Goal: Information Seeking & Learning: Learn about a topic

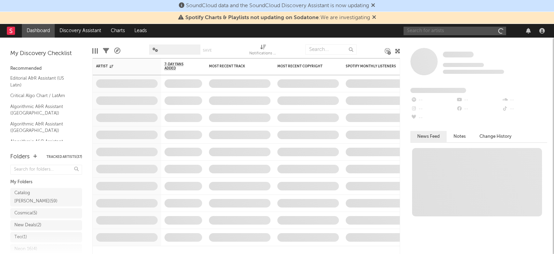
click at [448, 31] on input "text" at bounding box center [454, 31] width 103 height 9
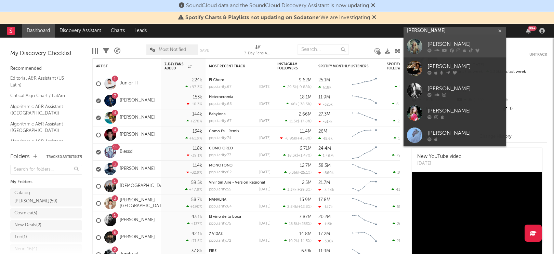
type input "[PERSON_NAME]"
click at [451, 43] on div "[PERSON_NAME]" at bounding box center [464, 44] width 75 height 8
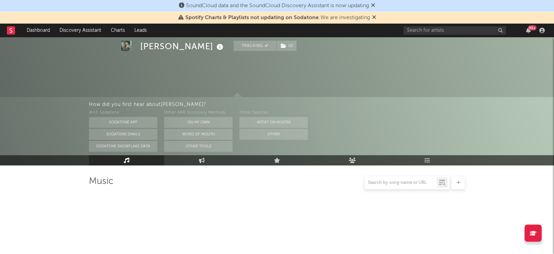
select select "6m"
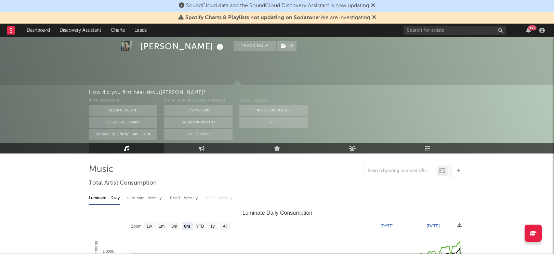
scroll to position [1, 0]
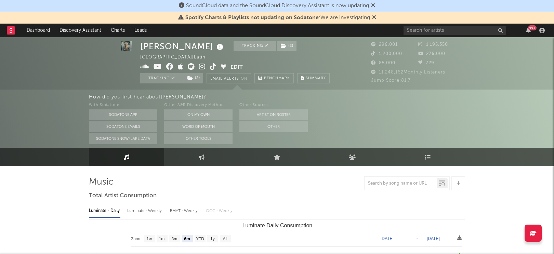
click at [384, 186] on div at bounding box center [400, 183] width 72 height 9
click at [382, 184] on input "text" at bounding box center [400, 183] width 72 height 5
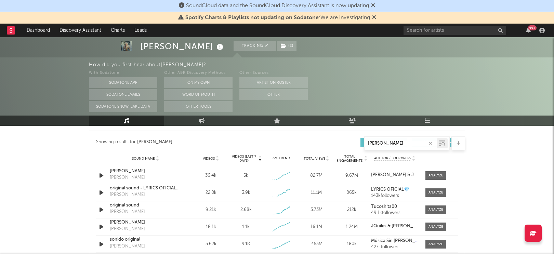
scroll to position [373, 0]
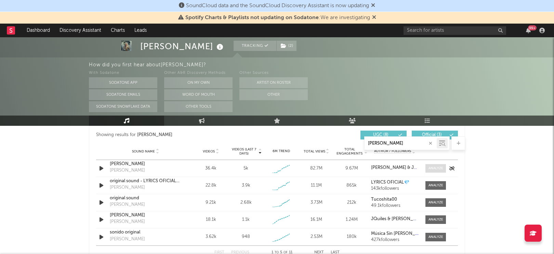
type input "[PERSON_NAME]"
click at [428, 166] on div at bounding box center [435, 168] width 15 height 5
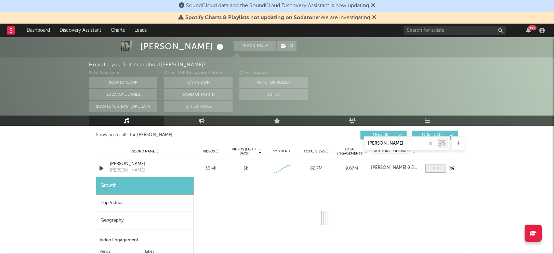
select select "1w"
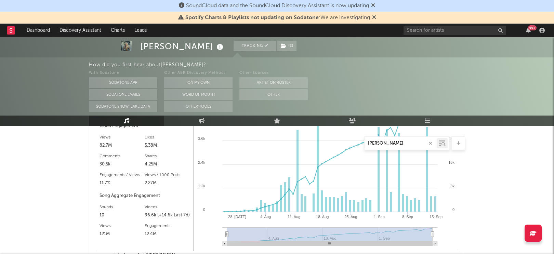
scroll to position [488, 0]
